Goal: Information Seeking & Learning: Find specific page/section

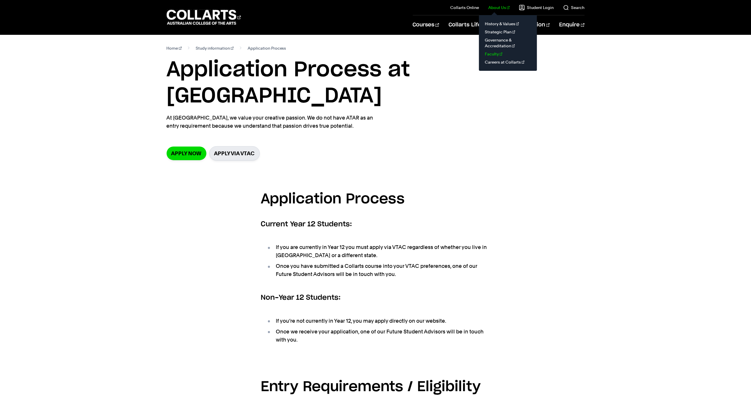
click at [496, 54] on link "Faculty" at bounding box center [508, 54] width 49 height 8
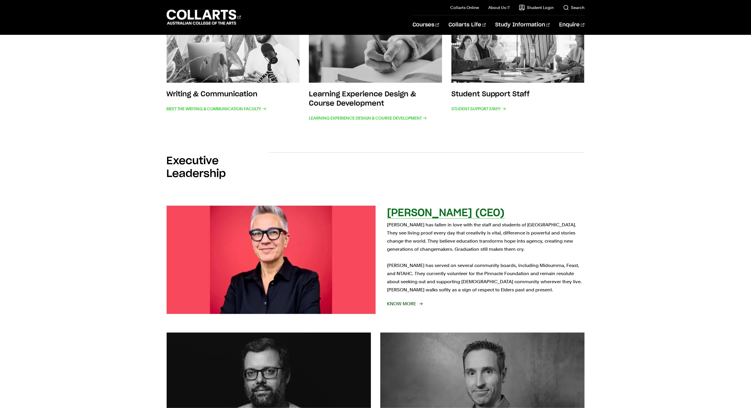
scroll to position [417, 0]
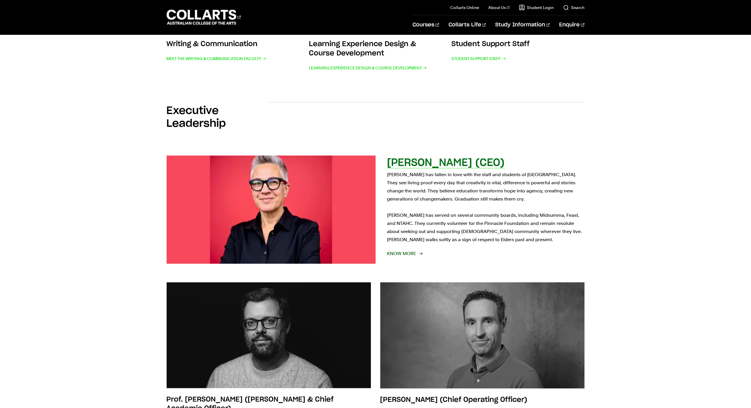
click at [323, 195] on img at bounding box center [271, 209] width 230 height 119
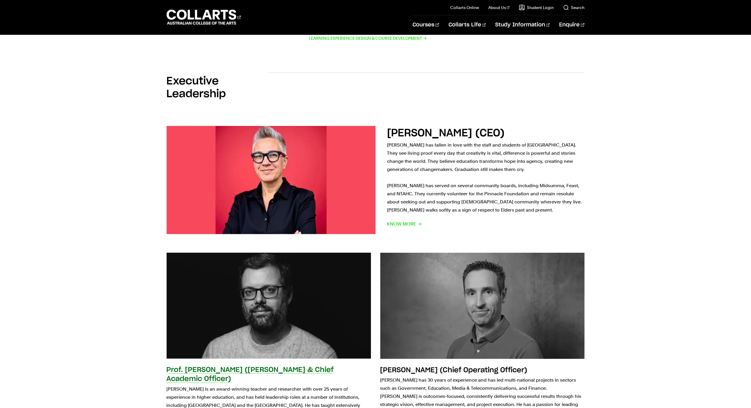
click at [250, 278] on img at bounding box center [268, 306] width 225 height 116
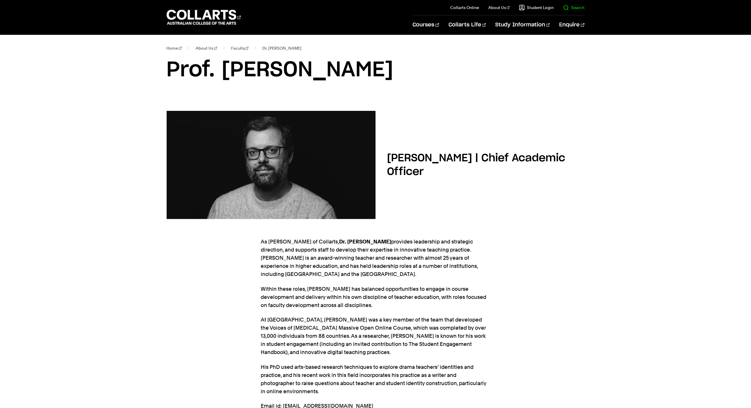
click at [571, 8] on link "Search" at bounding box center [574, 8] width 21 height 6
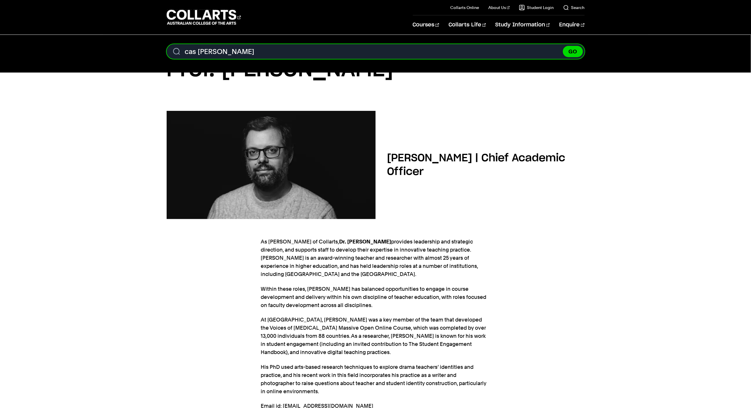
type input "cas [PERSON_NAME]"
click at [563, 46] on button "GO" at bounding box center [573, 51] width 20 height 11
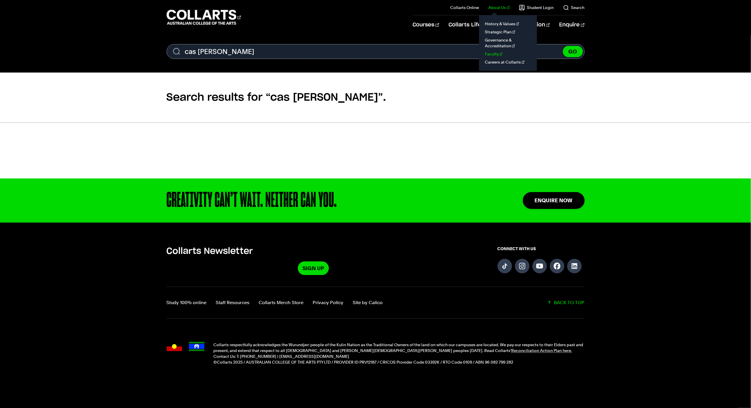
click at [498, 55] on link "Faculty" at bounding box center [508, 54] width 49 height 8
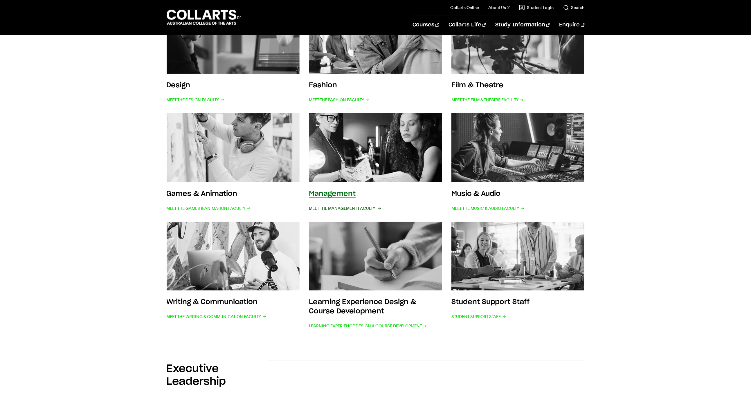
scroll to position [150, 0]
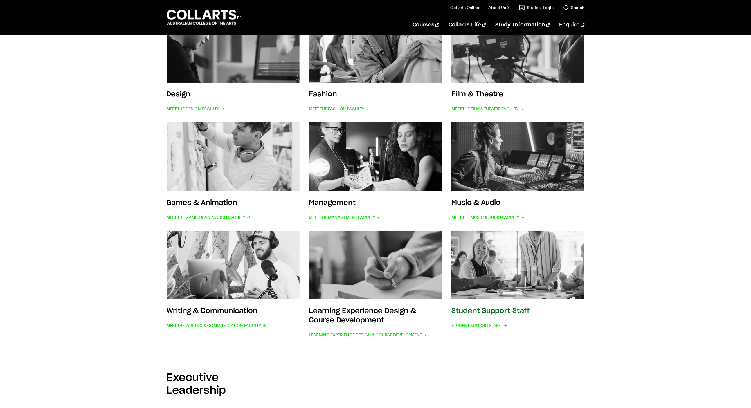
click at [512, 289] on img at bounding box center [518, 265] width 147 height 76
